Goal: Task Accomplishment & Management: Manage account settings

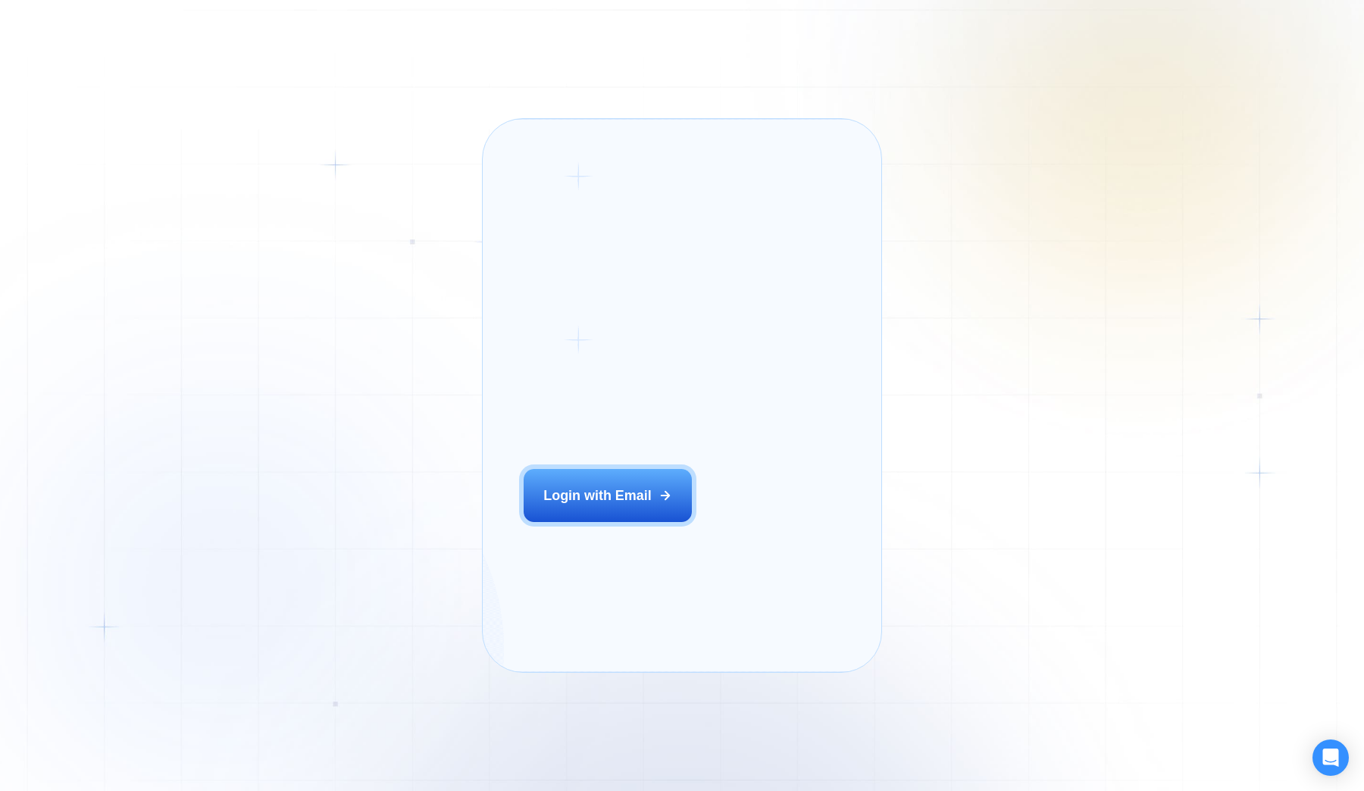
click at [699, 364] on h2 "‍ Welcome to GigRadar." at bounding box center [630, 372] width 213 height 75
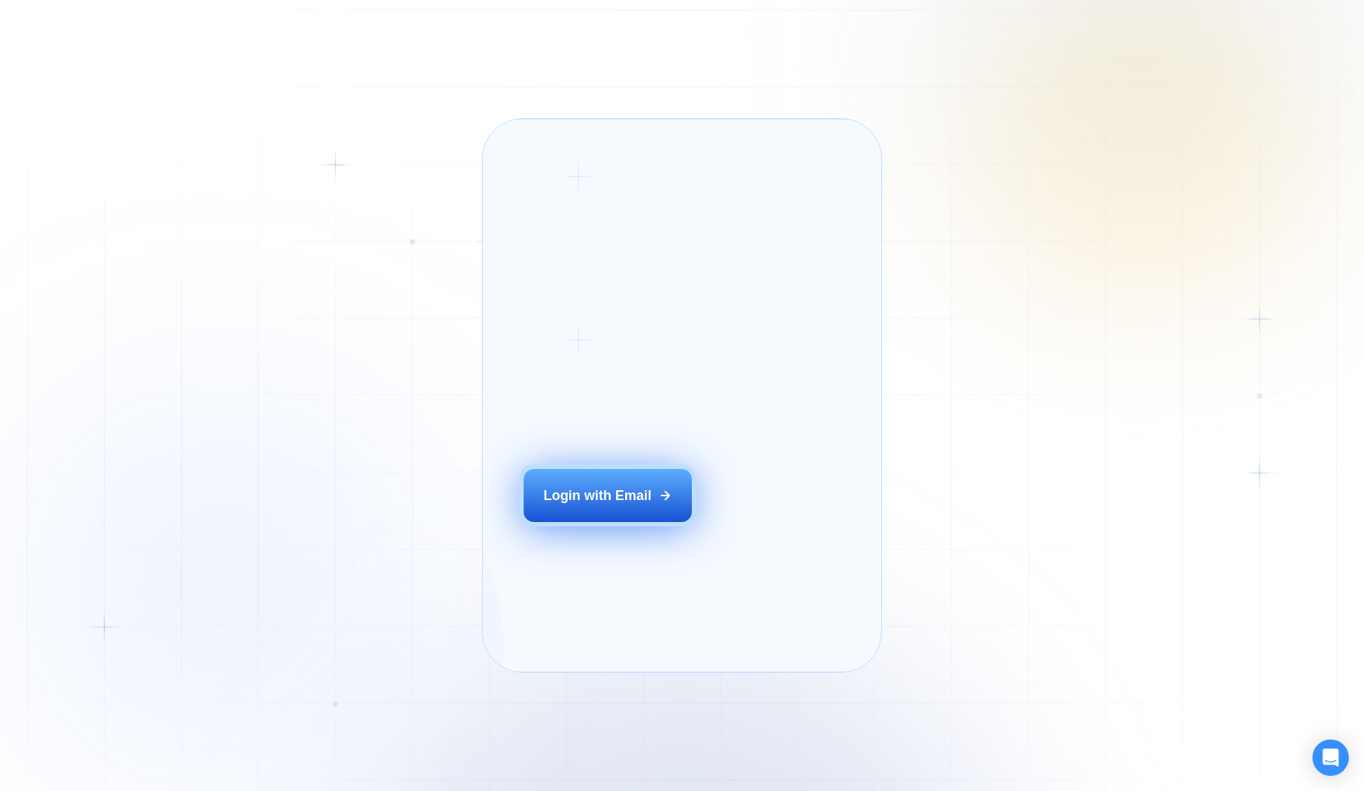
click at [609, 506] on div "Login with Email" at bounding box center [598, 496] width 108 height 19
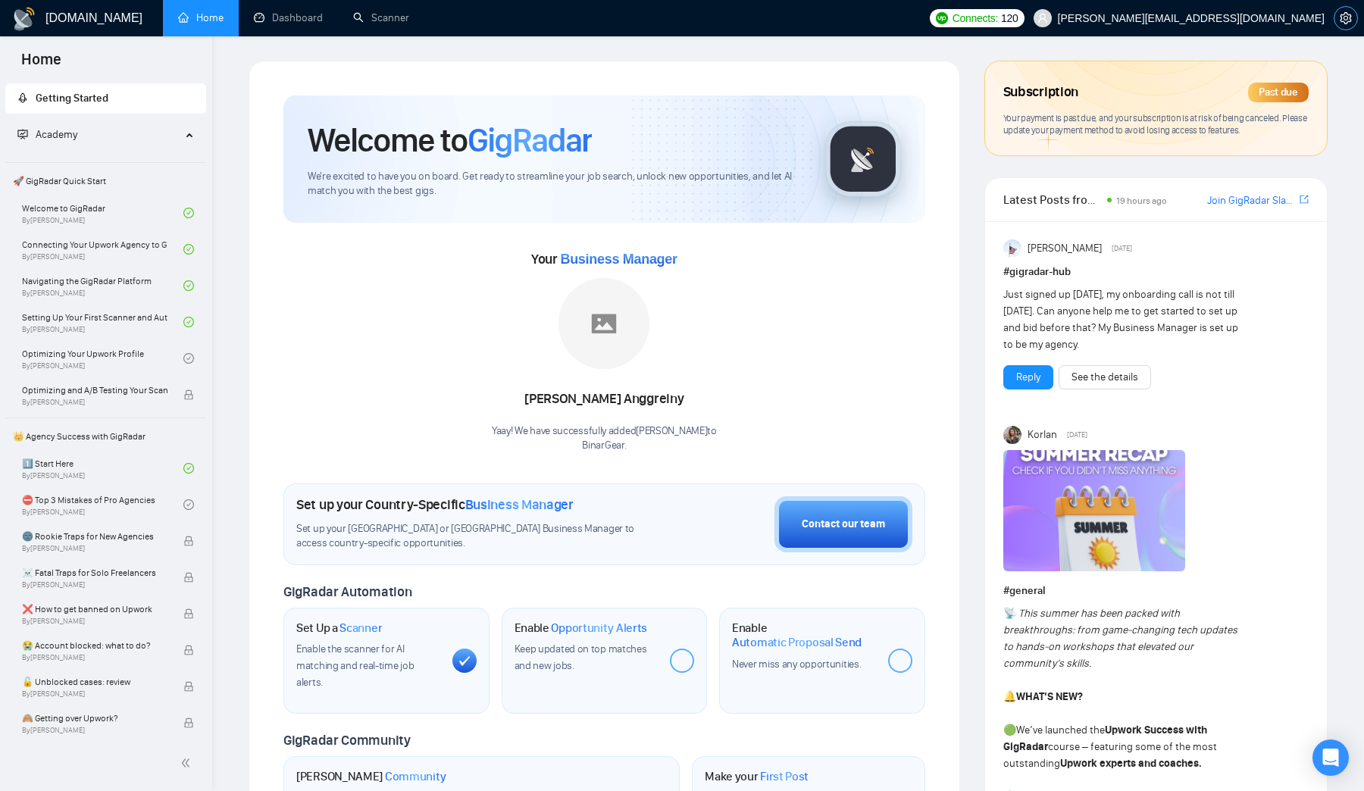
click at [1346, 25] on button "button" at bounding box center [1346, 18] width 24 height 24
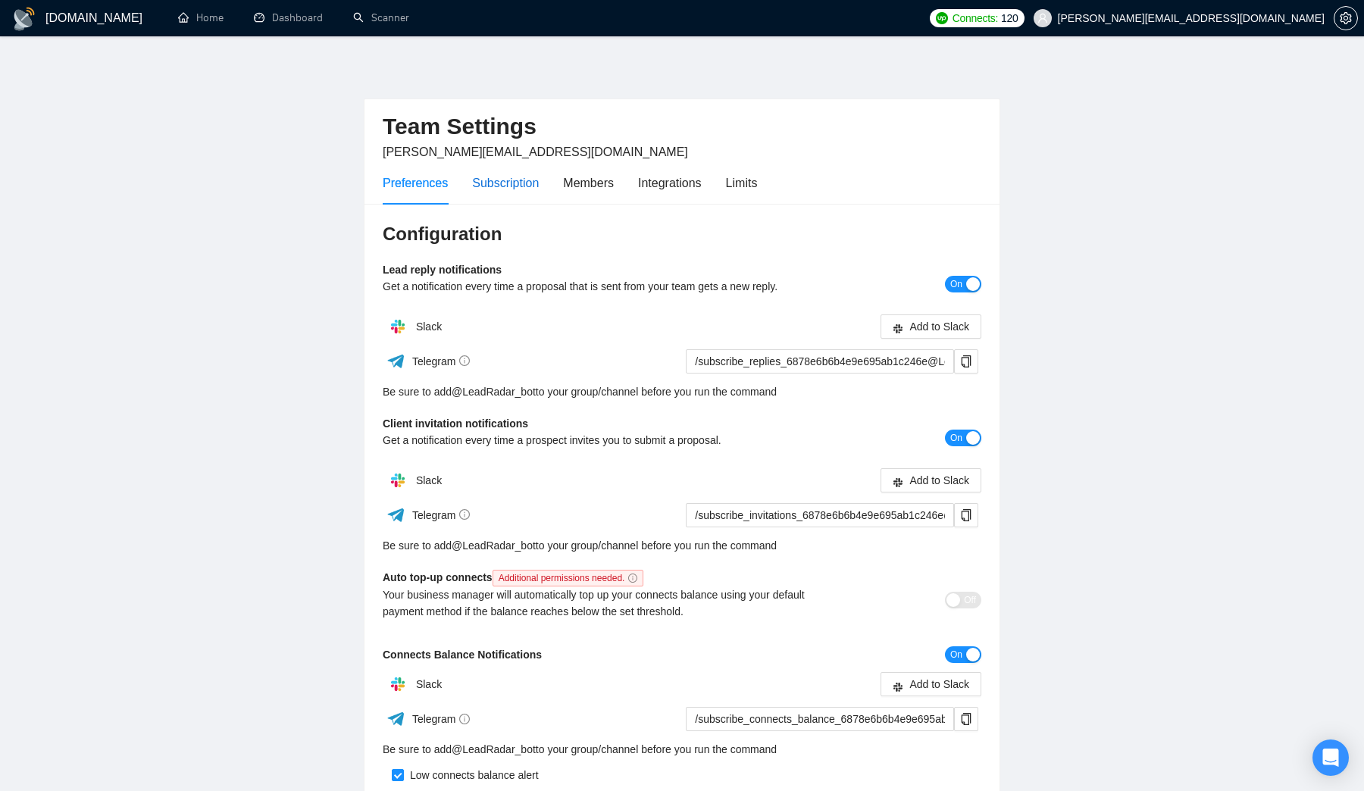
click at [536, 186] on div "Subscription" at bounding box center [505, 183] width 67 height 19
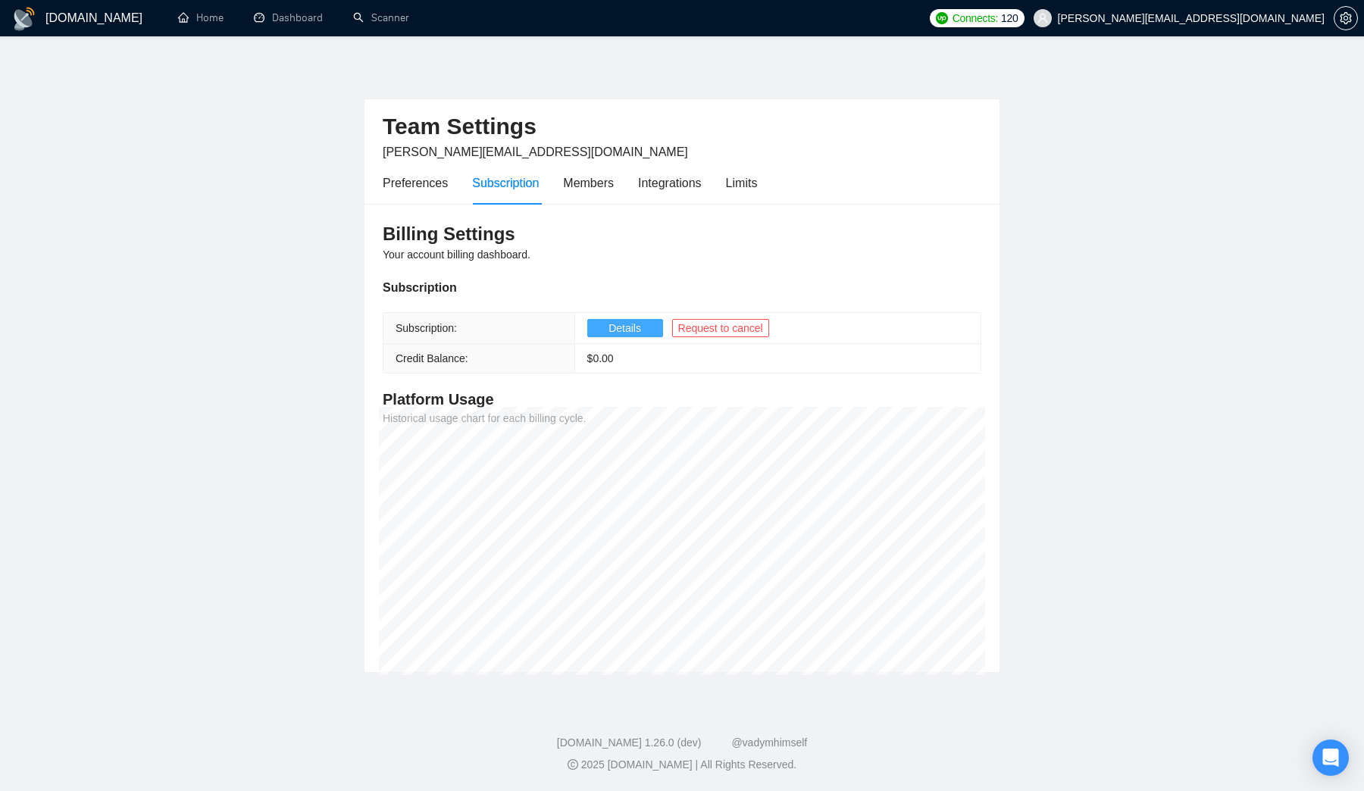
click at [637, 331] on span "Details" at bounding box center [625, 328] width 33 height 17
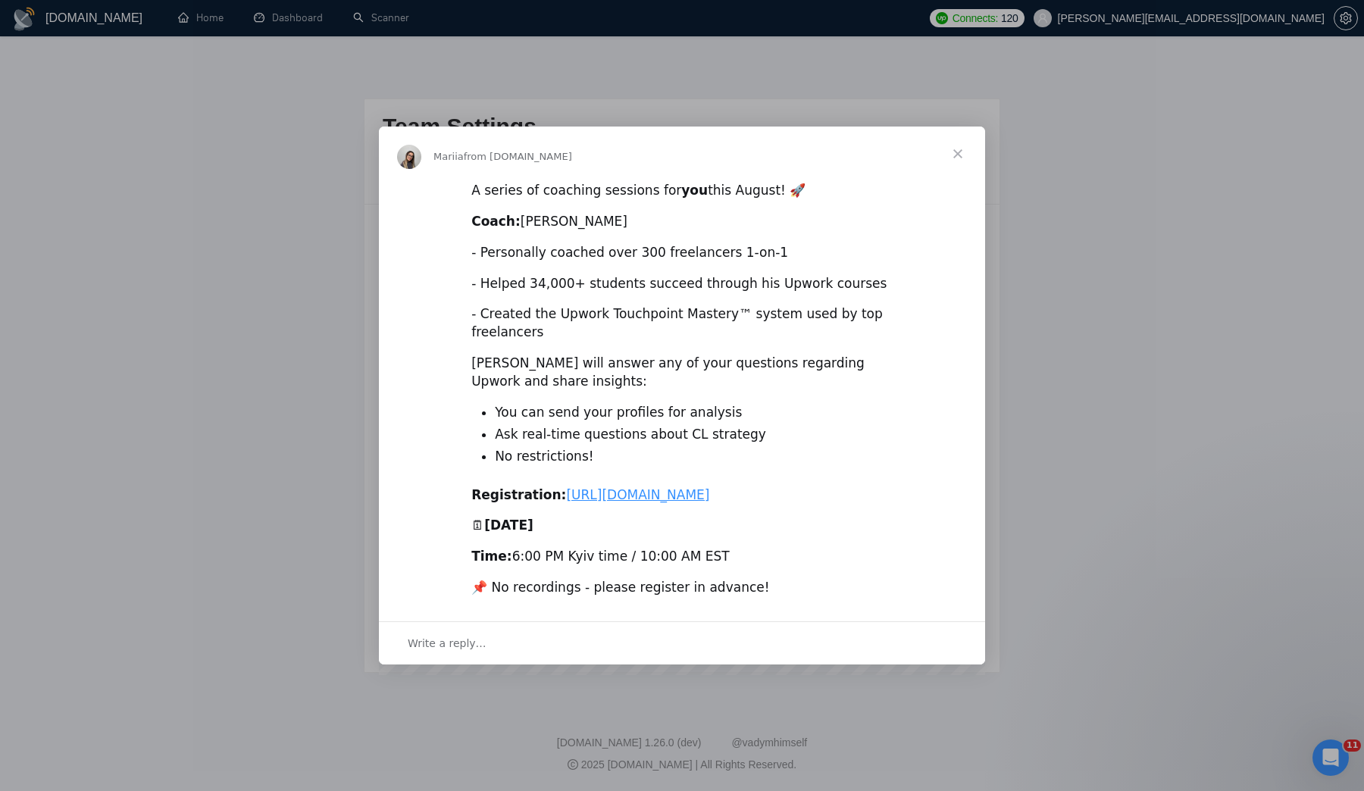
click at [959, 139] on span "Close" at bounding box center [958, 154] width 55 height 55
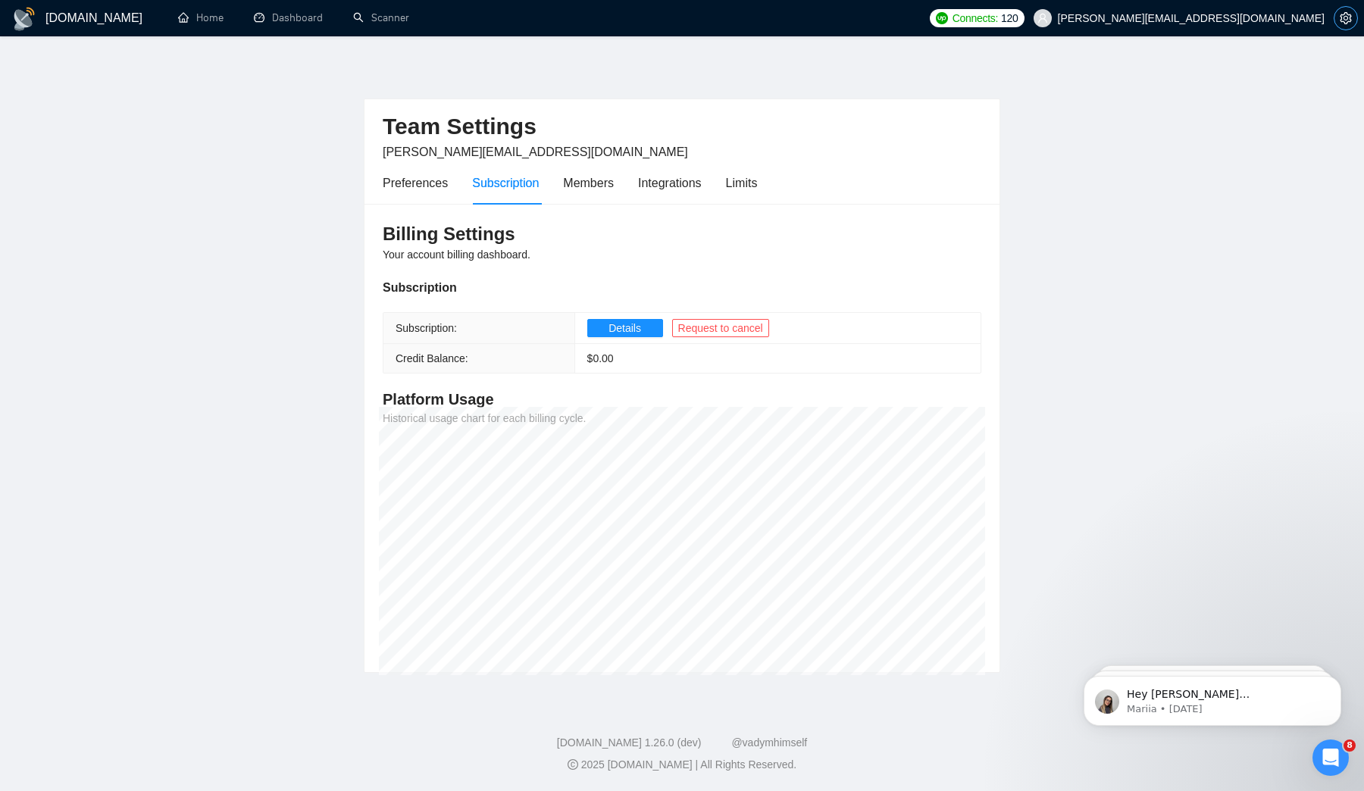
click at [1351, 16] on icon "setting" at bounding box center [1345, 18] width 11 height 12
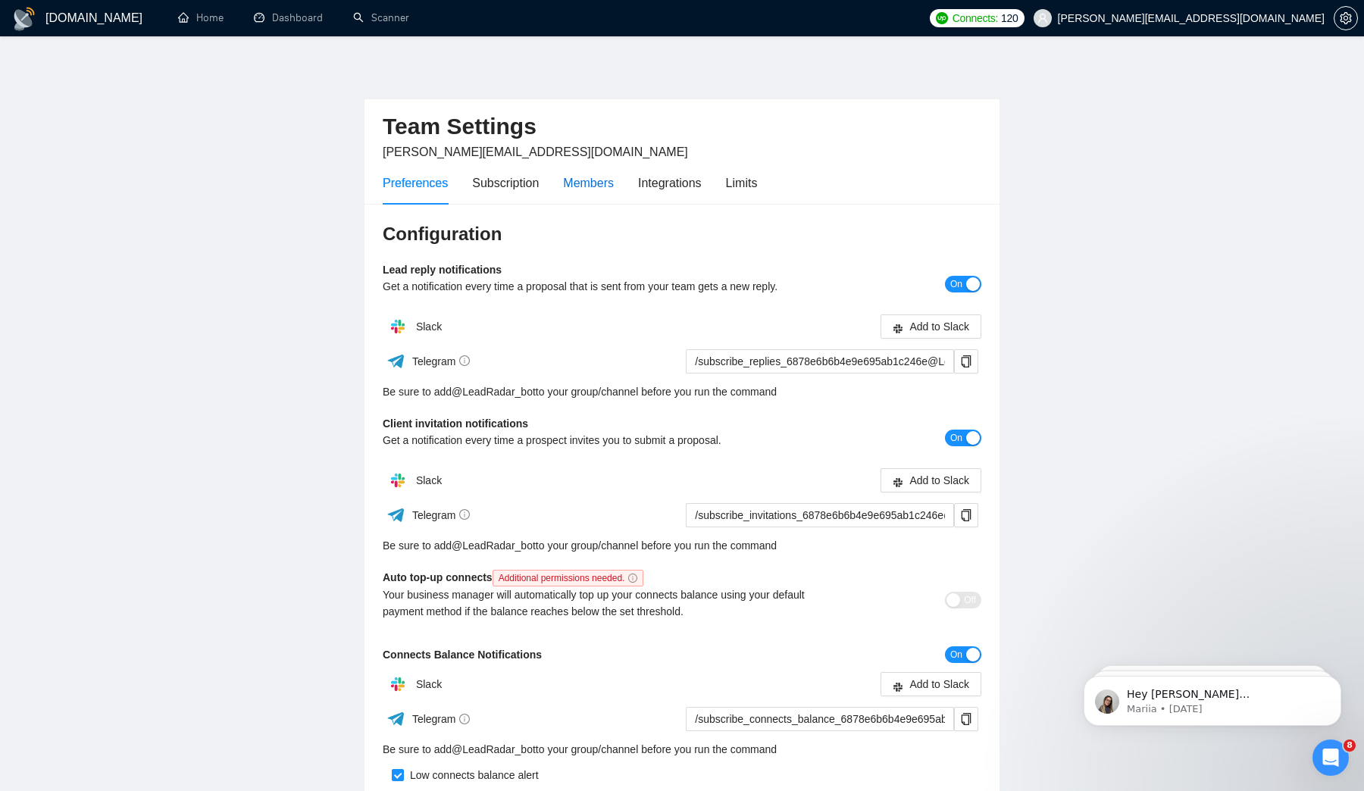
click at [569, 174] on div "Members" at bounding box center [588, 183] width 51 height 19
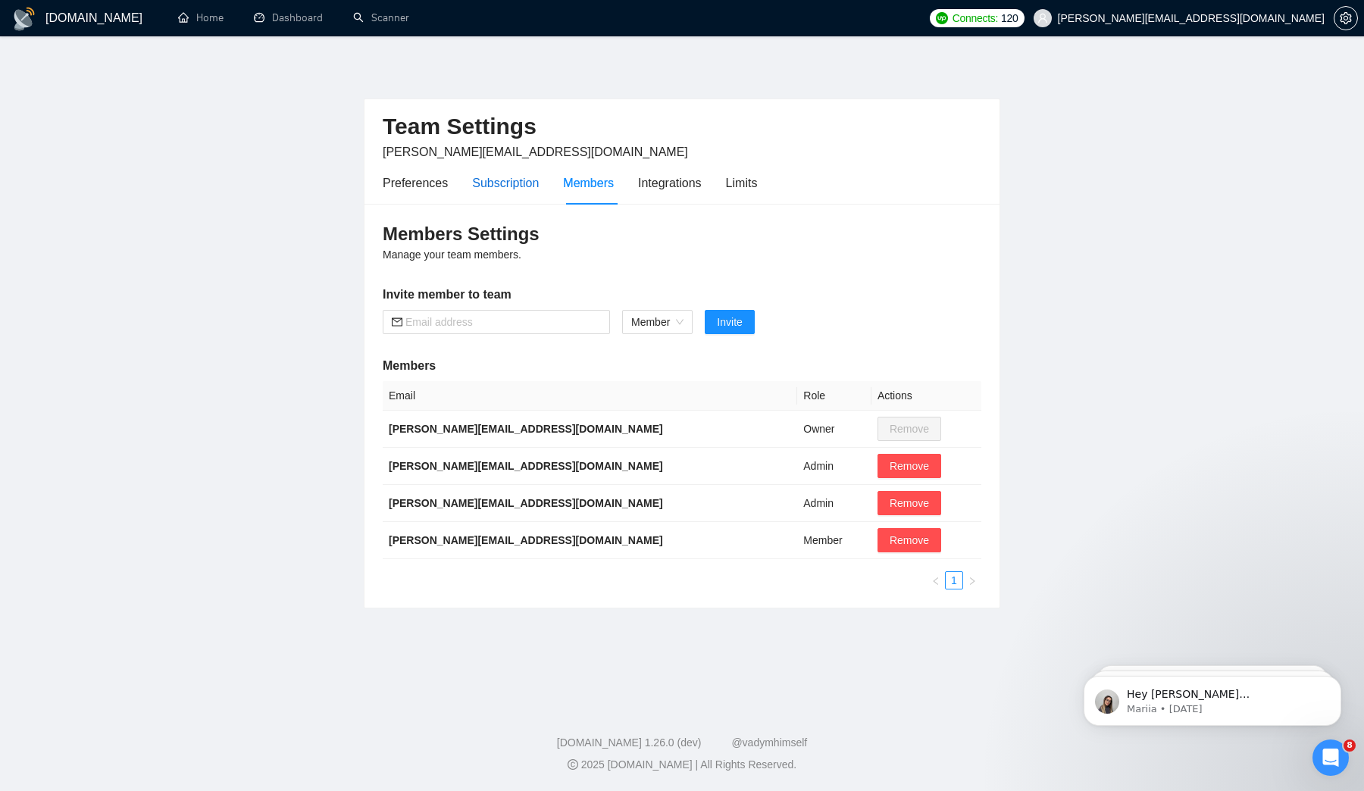
click at [506, 174] on div "Subscription" at bounding box center [505, 183] width 67 height 19
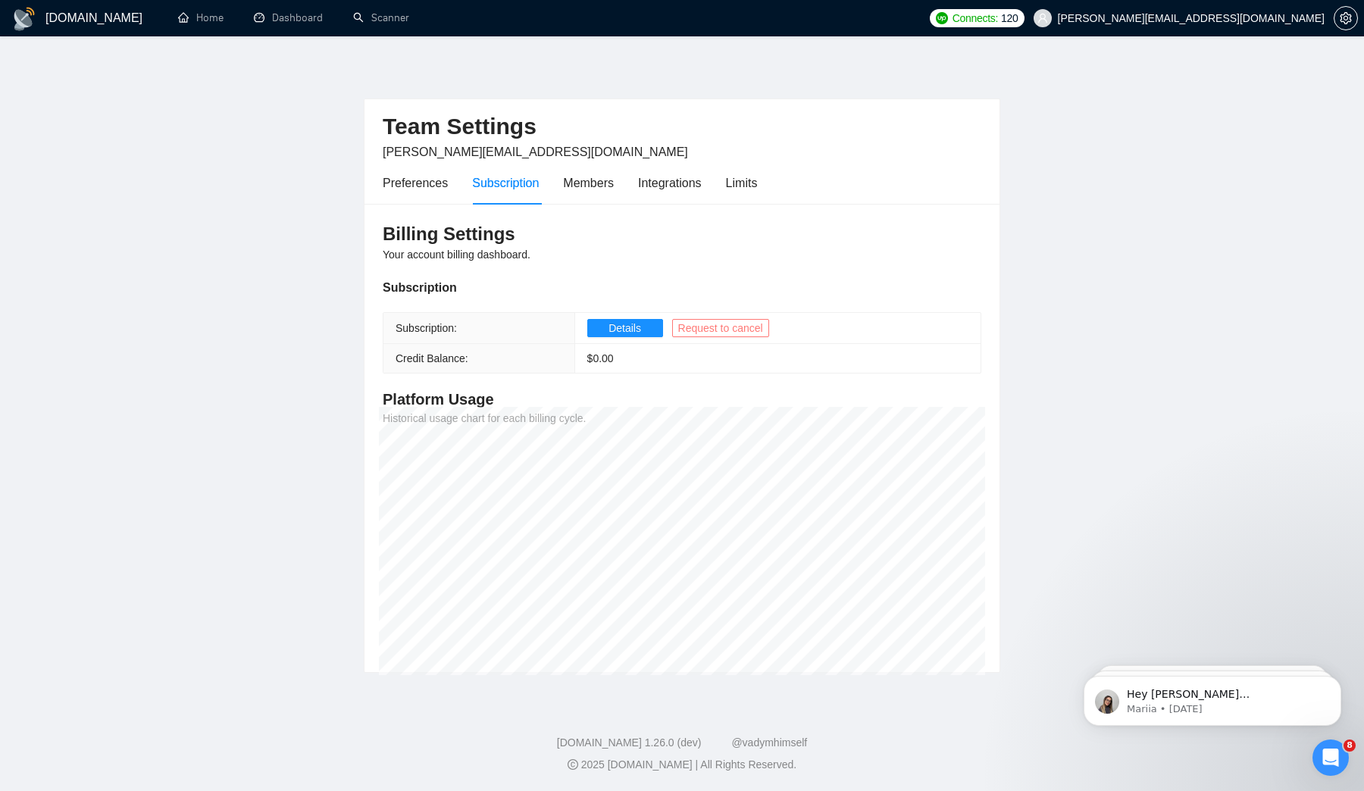
click at [717, 332] on span "Request to cancel" at bounding box center [720, 328] width 85 height 17
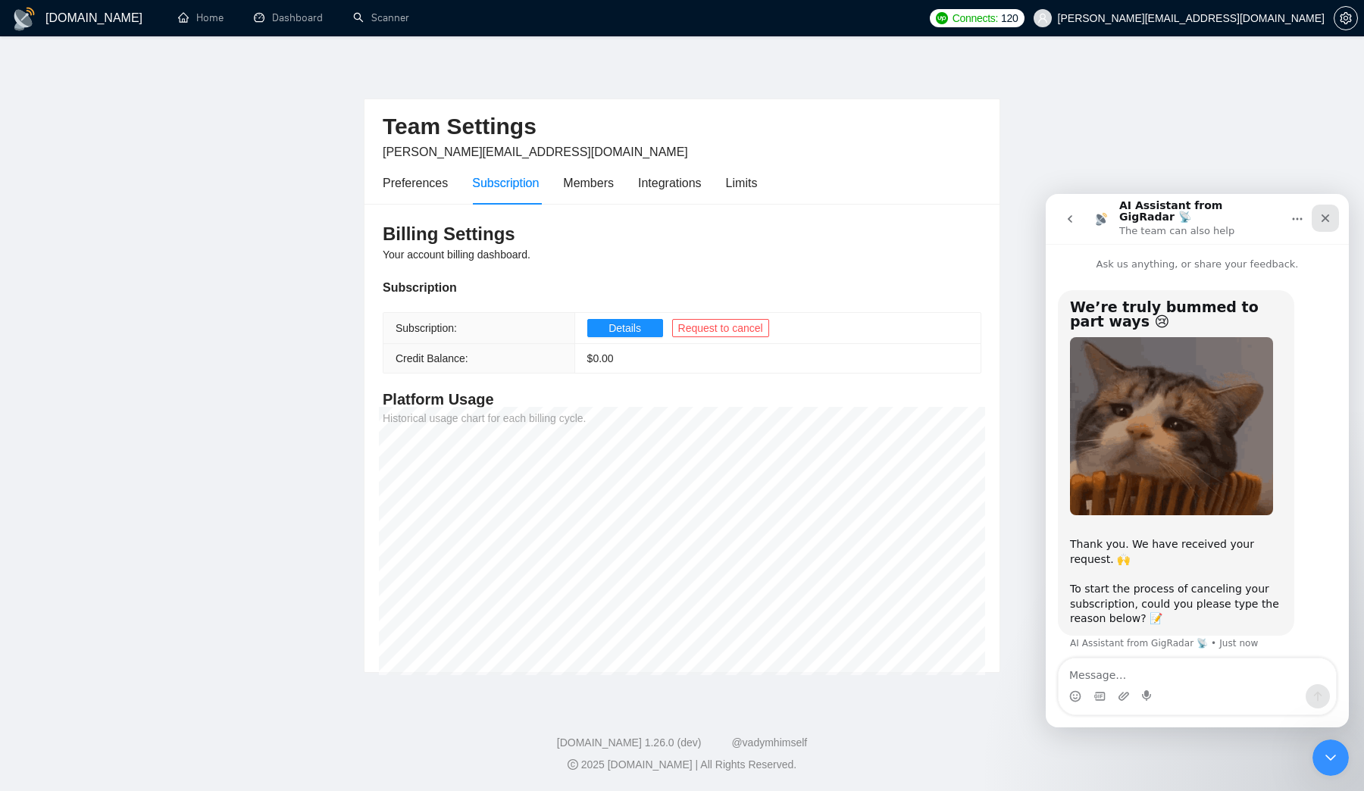
click at [1336, 215] on div "Close" at bounding box center [1325, 218] width 27 height 27
